Goal: Complete application form

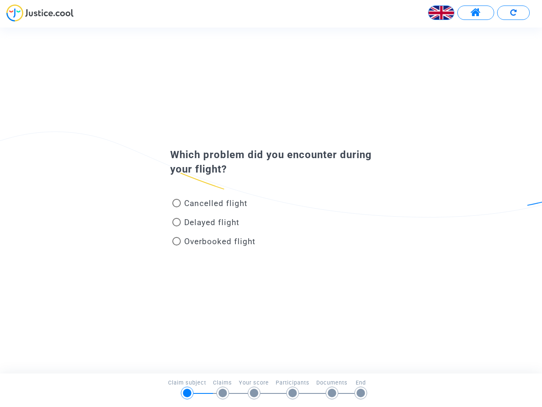
click at [441, 13] on img at bounding box center [441, 12] width 25 height 25
click at [476, 13] on span at bounding box center [476, 12] width 11 height 11
click at [513, 13] on div at bounding box center [271, 15] width 542 height 23
click at [271, 200] on div "Cancelled flight" at bounding box center [257, 204] width 187 height 19
click at [210, 205] on span "Cancelled flight" at bounding box center [215, 203] width 63 height 10
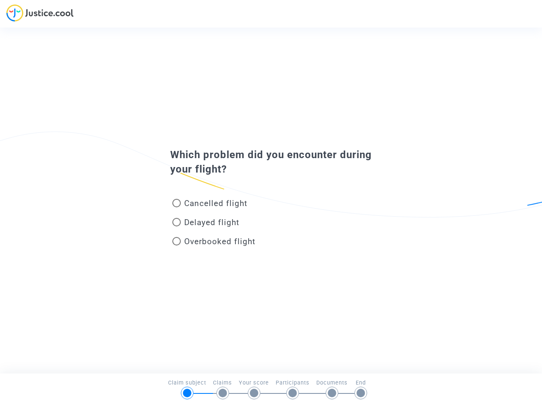
click at [177, 207] on input "Cancelled flight" at bounding box center [176, 207] width 0 height 0
radio input "true"
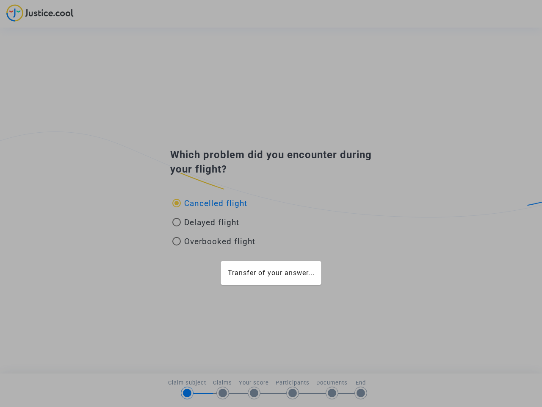
click at [210, 203] on div "Transfer of your answer..." at bounding box center [271, 203] width 542 height 407
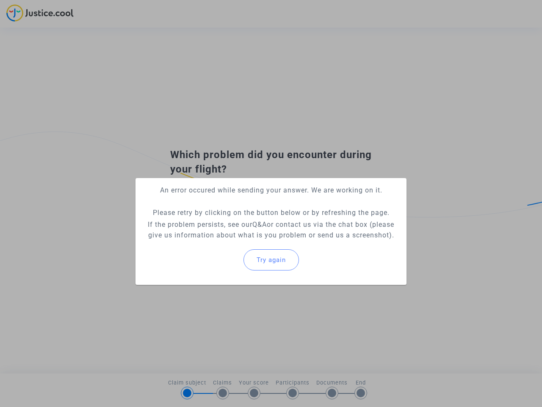
click at [206, 224] on p "If the problem persists, see our Q&A or contact us via the chat box (please giv…" at bounding box center [271, 229] width 258 height 21
click at [206, 222] on p "If the problem persists, see our Q&A or contact us via the chat box (please giv…" at bounding box center [271, 229] width 258 height 21
click at [214, 243] on div "Try again" at bounding box center [271, 259] width 258 height 36
click at [214, 241] on mat-card "An error occured while sending your answer. We are working on it. Please retry …" at bounding box center [271, 231] width 271 height 107
